Goal: Information Seeking & Learning: Find specific page/section

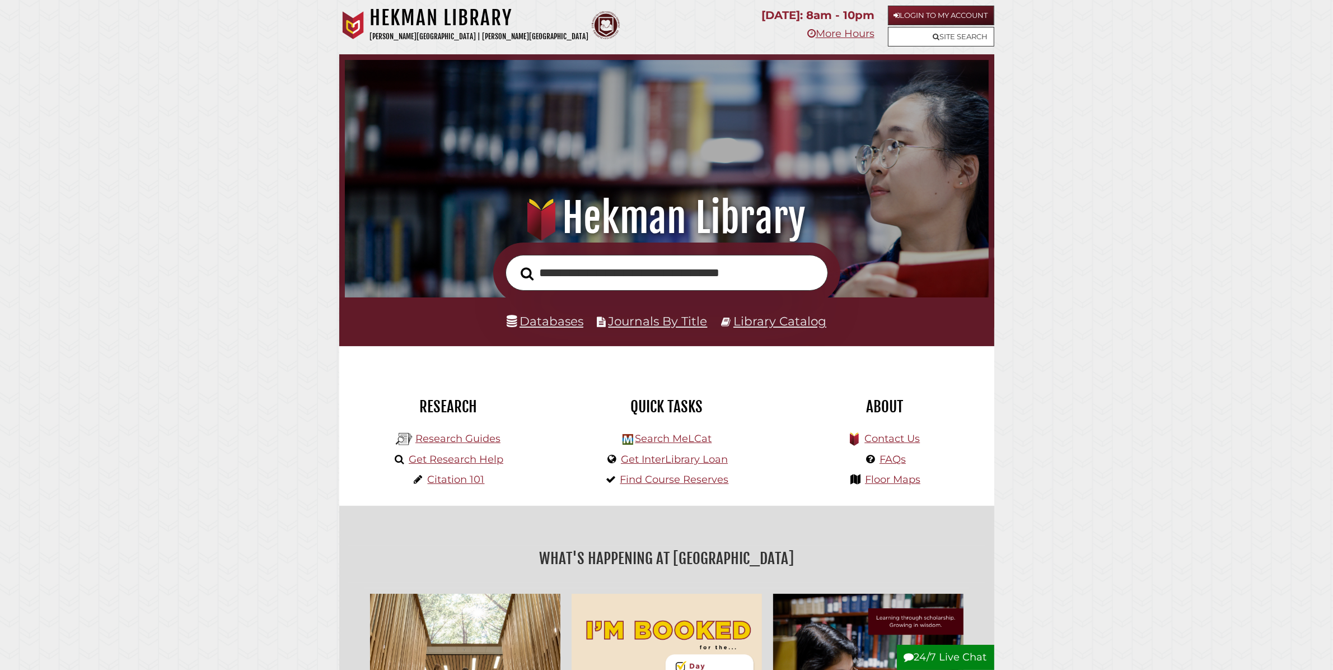
scroll to position [213, 638]
type input "*"
click at [546, 323] on link "Databases" at bounding box center [545, 321] width 77 height 15
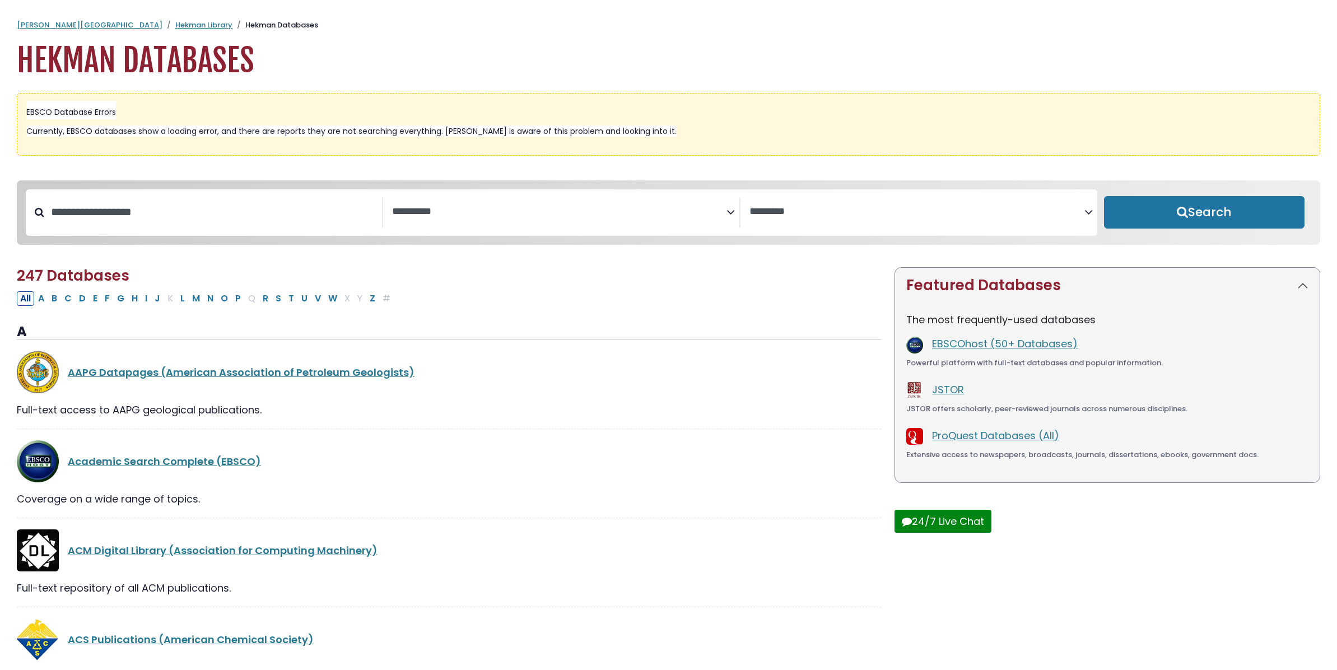
select select "Database Subject Filter"
select select "Database Vendors Filter"
click at [190, 216] on input "Search database by title or keyword" at bounding box center [213, 212] width 338 height 18
type input "****"
click at [1141, 220] on button "Search" at bounding box center [1204, 212] width 201 height 32
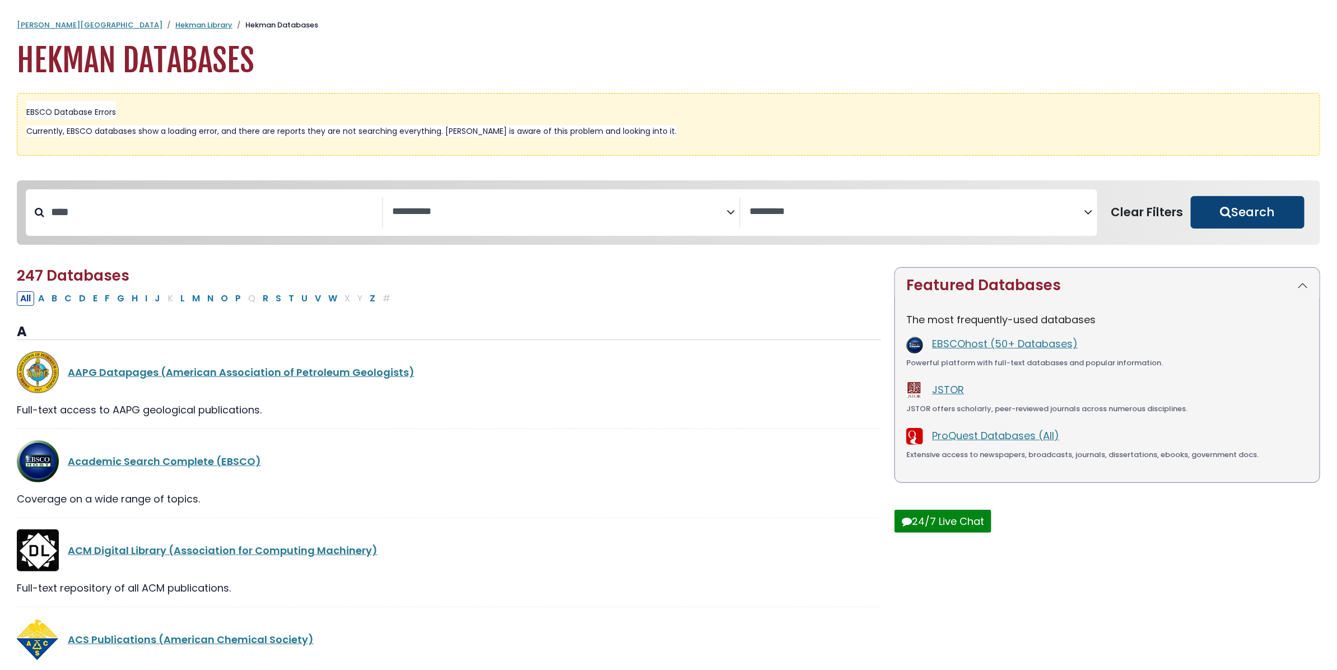
select select "Database Subject Filter"
select select "Database Vendors Filter"
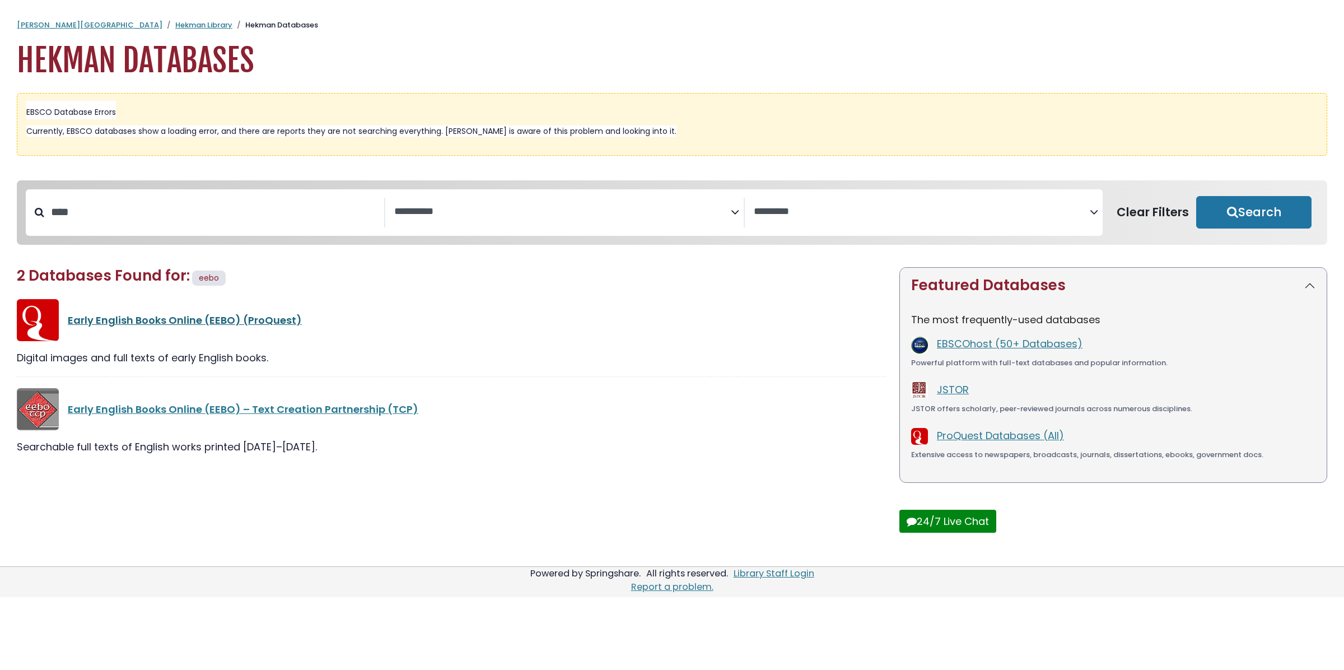
click at [261, 323] on link "Early English Books Online (EEBO) (ProQuest)" at bounding box center [185, 320] width 234 height 14
